Goal: Task Accomplishment & Management: Complete application form

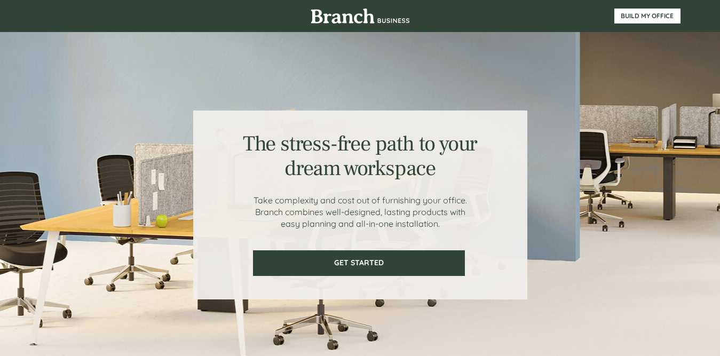
click at [465, 260] on div at bounding box center [360, 204] width 334 height 189
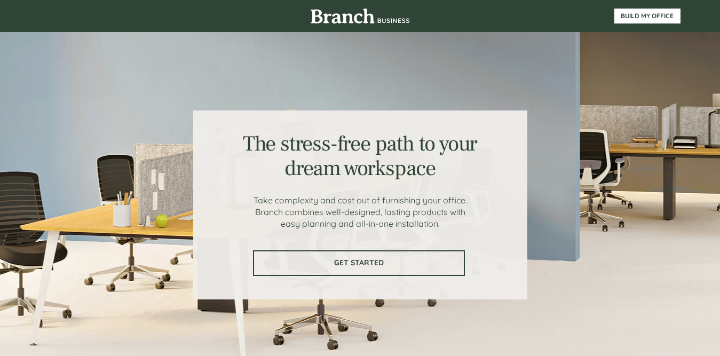
click at [452, 265] on span "GET STARTED" at bounding box center [359, 262] width 210 height 9
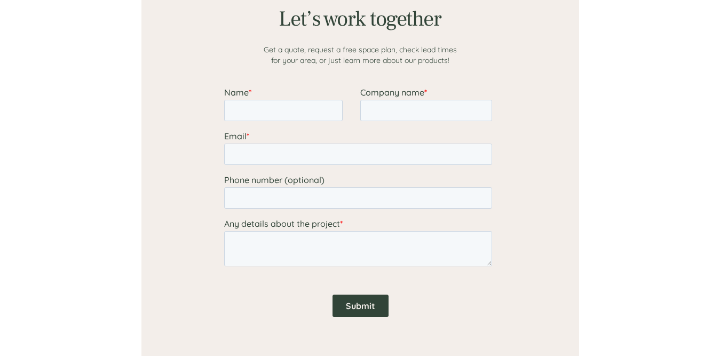
scroll to position [954, 0]
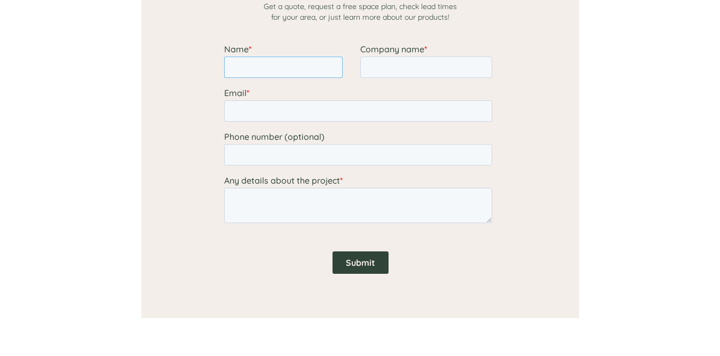
click at [288, 73] on input "Name *" at bounding box center [283, 67] width 118 height 21
type input "[PERSON_NAME]"
type input "Sonic Drive In"
type input "[EMAIL_ADDRESS][DOMAIN_NAME]"
type input "4052512142"
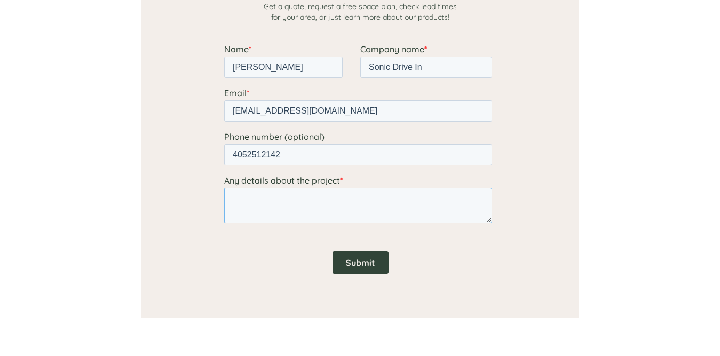
click at [303, 211] on textarea "Any details about the project *" at bounding box center [358, 205] width 268 height 35
click at [282, 203] on textarea "Any details about the project *" at bounding box center [358, 205] width 268 height 35
paste textarea "Hello Sales, This is Sonic Drive In, We would like to signify our interest in a…"
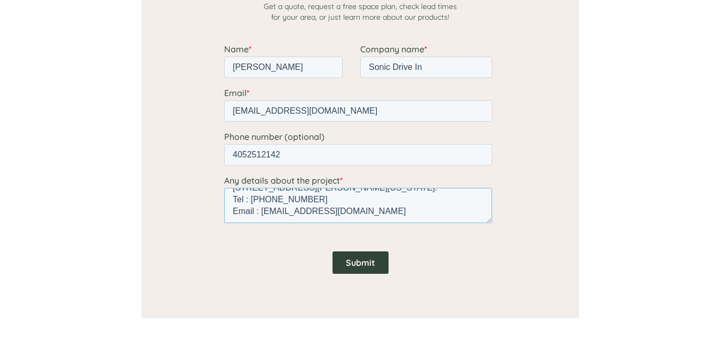
type textarea "Hello Sales, This is Sonic Drive In, We would like to signify our interest in a…"
drag, startPoint x: 344, startPoint y: 262, endPoint x: 351, endPoint y: 260, distance: 6.8
click at [345, 262] on input "Submit" at bounding box center [360, 262] width 56 height 22
